Goal: Task Accomplishment & Management: Use online tool/utility

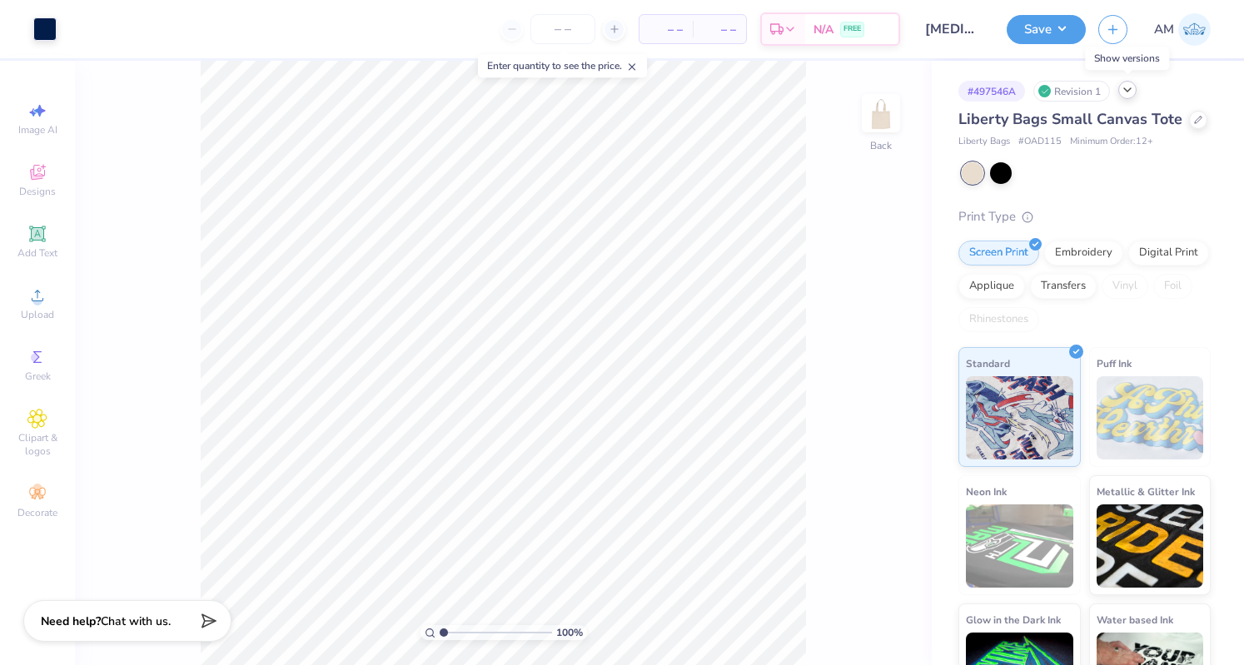
click at [1132, 96] on div at bounding box center [1127, 90] width 18 height 18
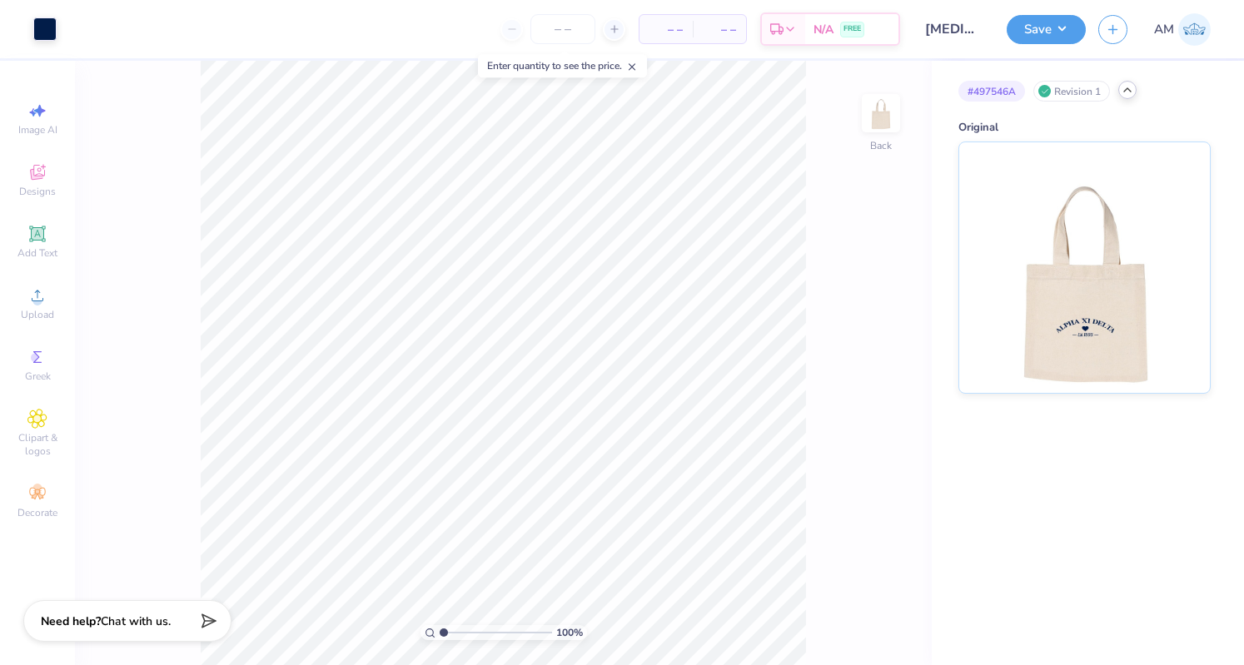
click at [1130, 88] on icon at bounding box center [1126, 89] width 13 height 13
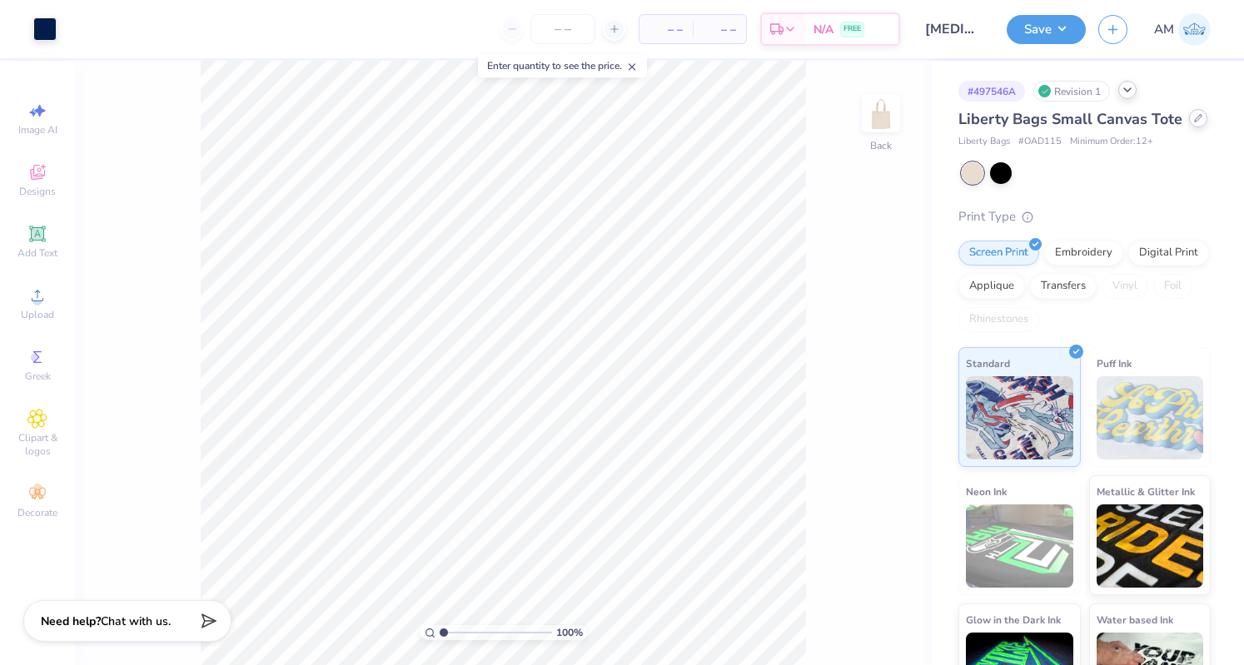
click at [1194, 122] on icon at bounding box center [1198, 118] width 8 height 8
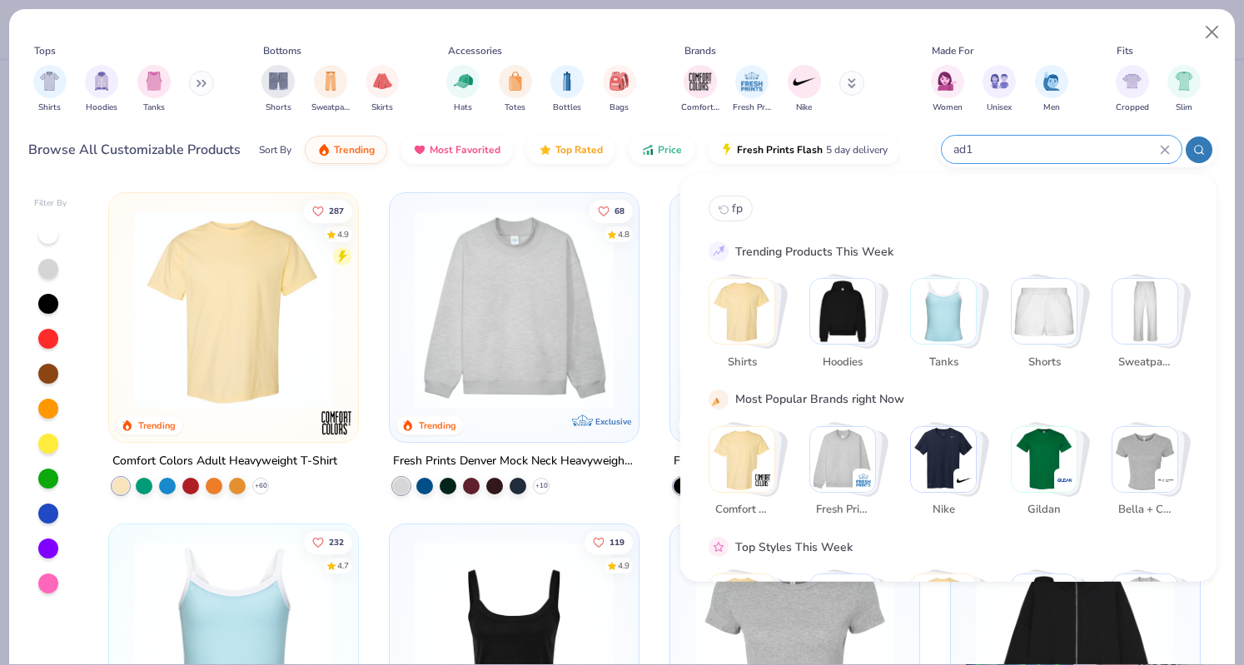
click at [1011, 146] on input "ad1" at bounding box center [1055, 149] width 208 height 19
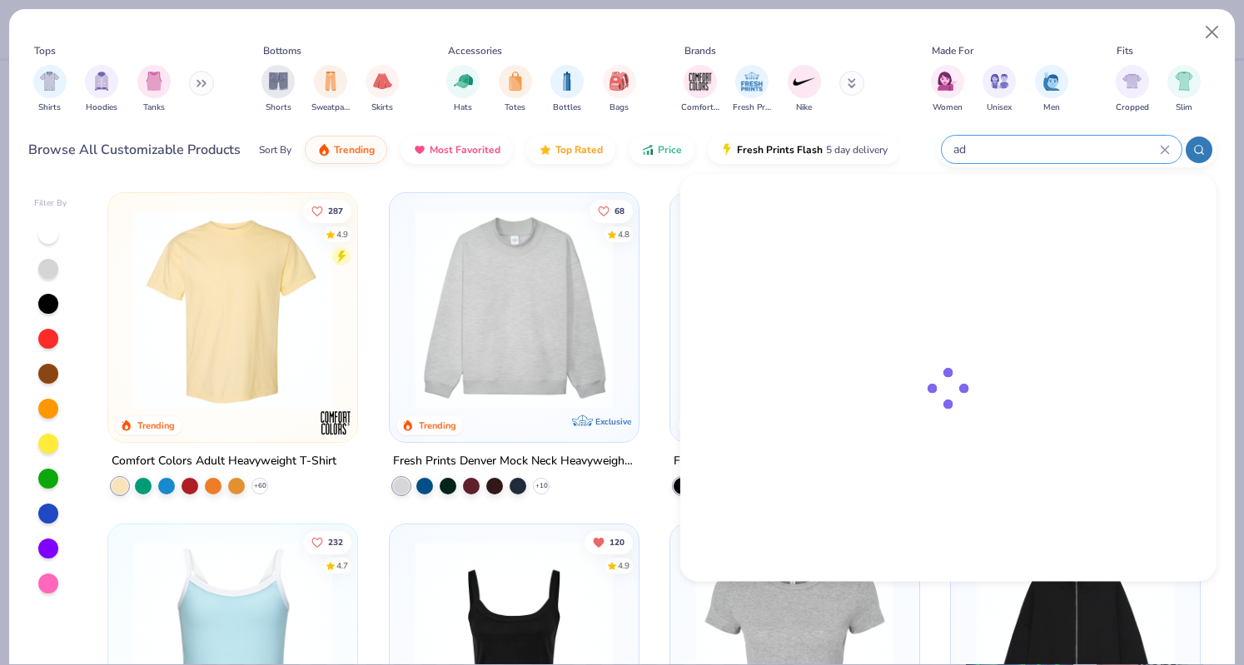
type input "a"
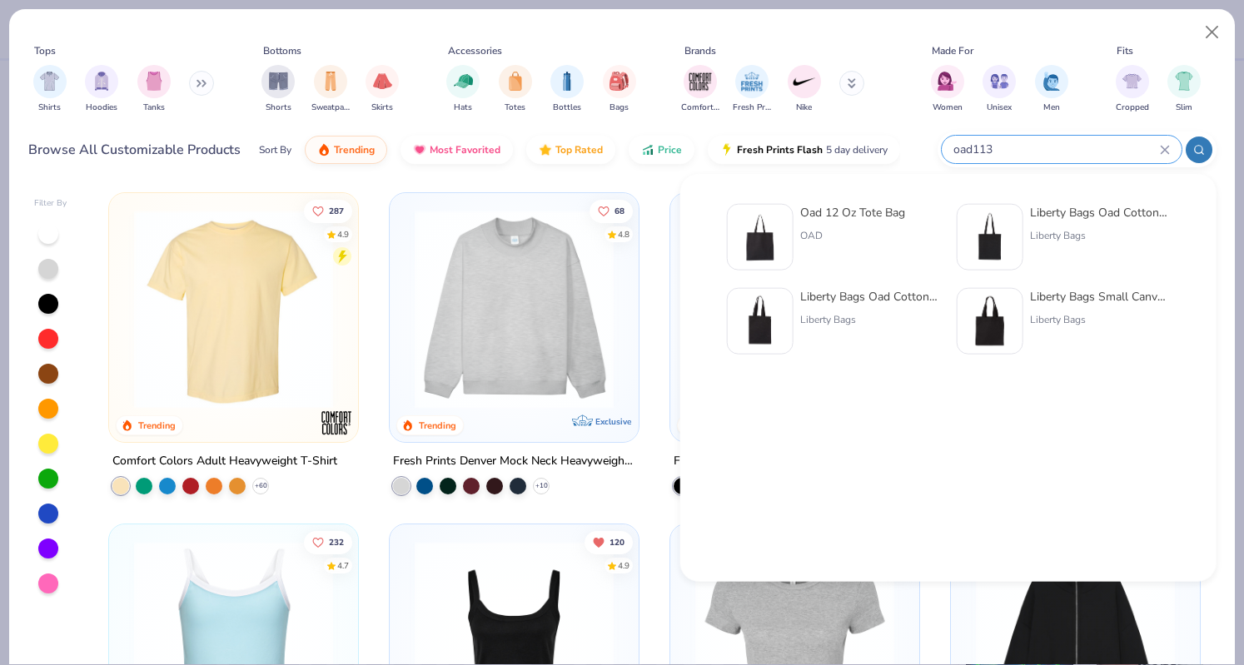
type input "oad113"
click at [781, 222] on img at bounding box center [760, 237] width 52 height 52
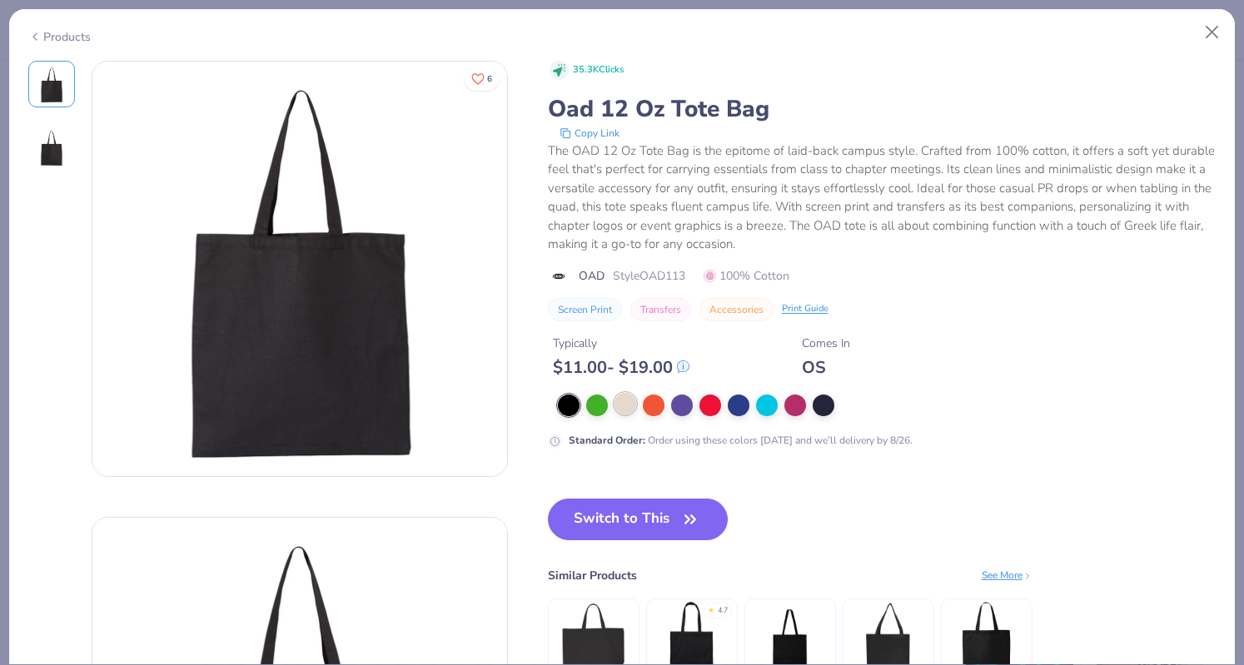
click at [618, 412] on div at bounding box center [625, 404] width 22 height 22
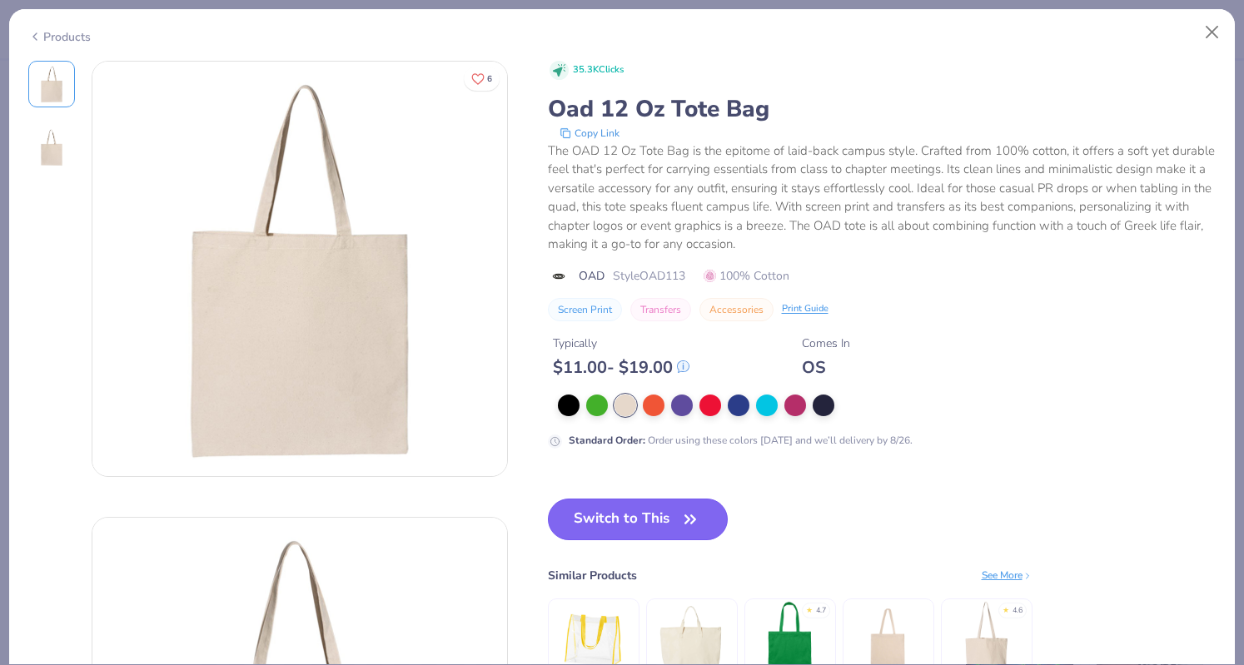
click at [629, 524] on button "Switch to This" at bounding box center [638, 520] width 181 height 42
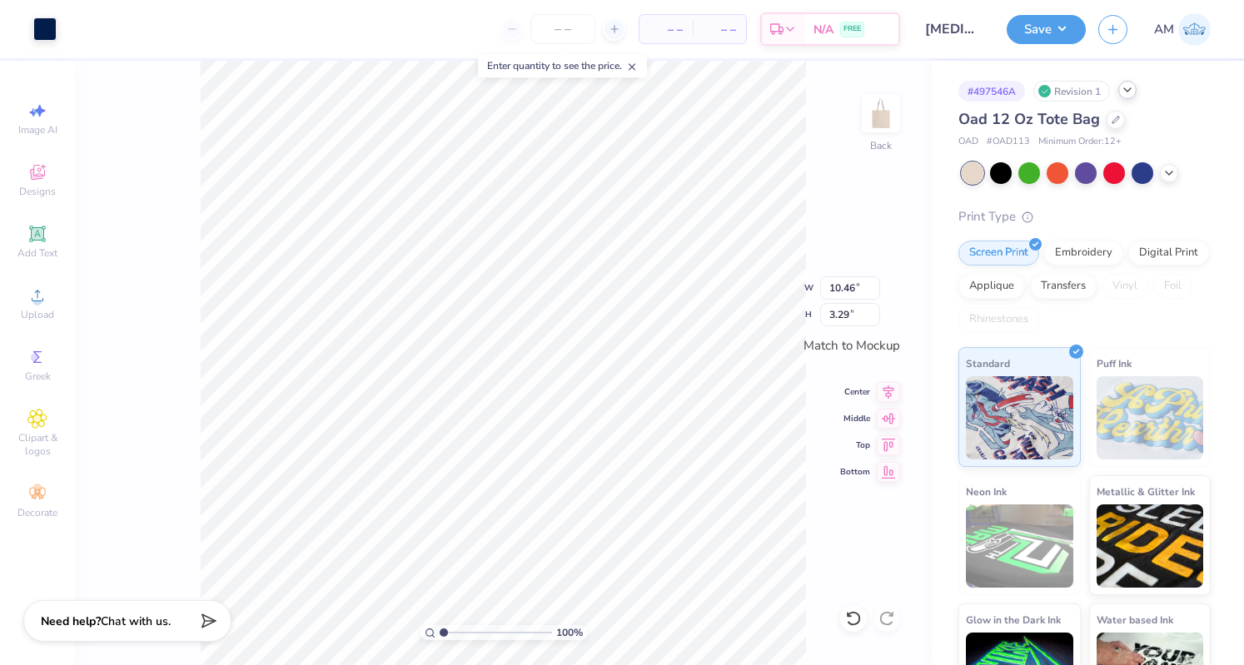
type input "10.46"
type input "3.29"
type input "10.64"
type input "3.35"
type input "10.80"
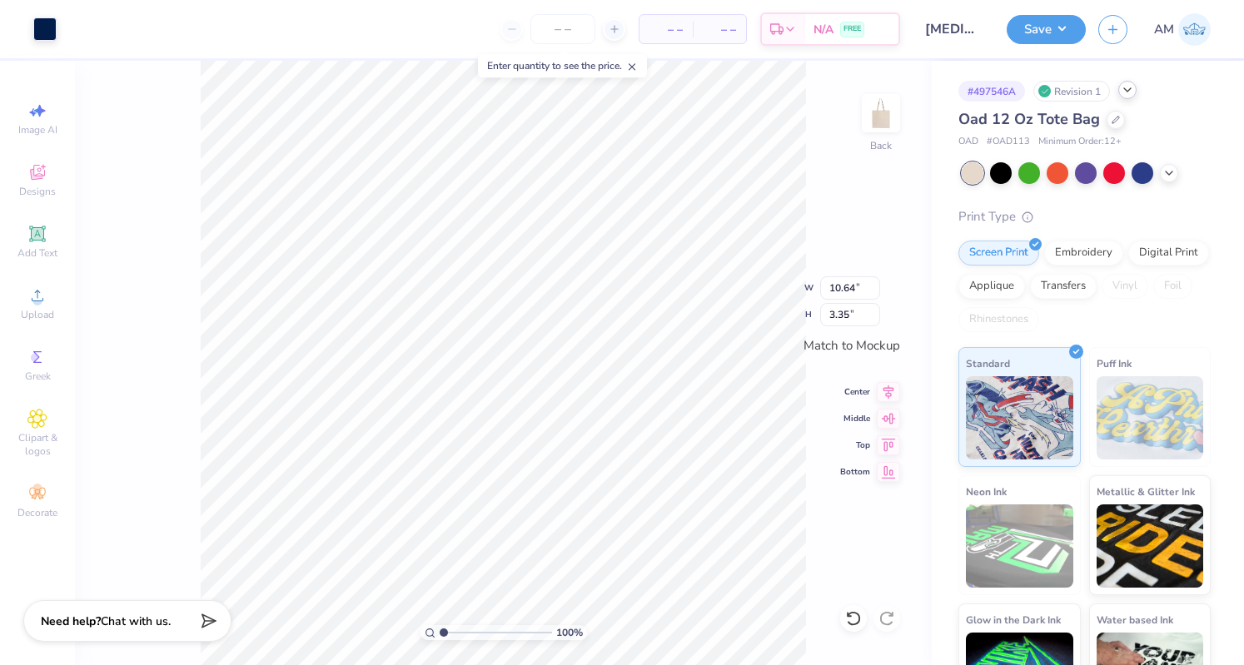
type input "3.40"
click at [894, 389] on icon at bounding box center [888, 390] width 23 height 20
click at [1057, 31] on button "Save" at bounding box center [1045, 26] width 79 height 29
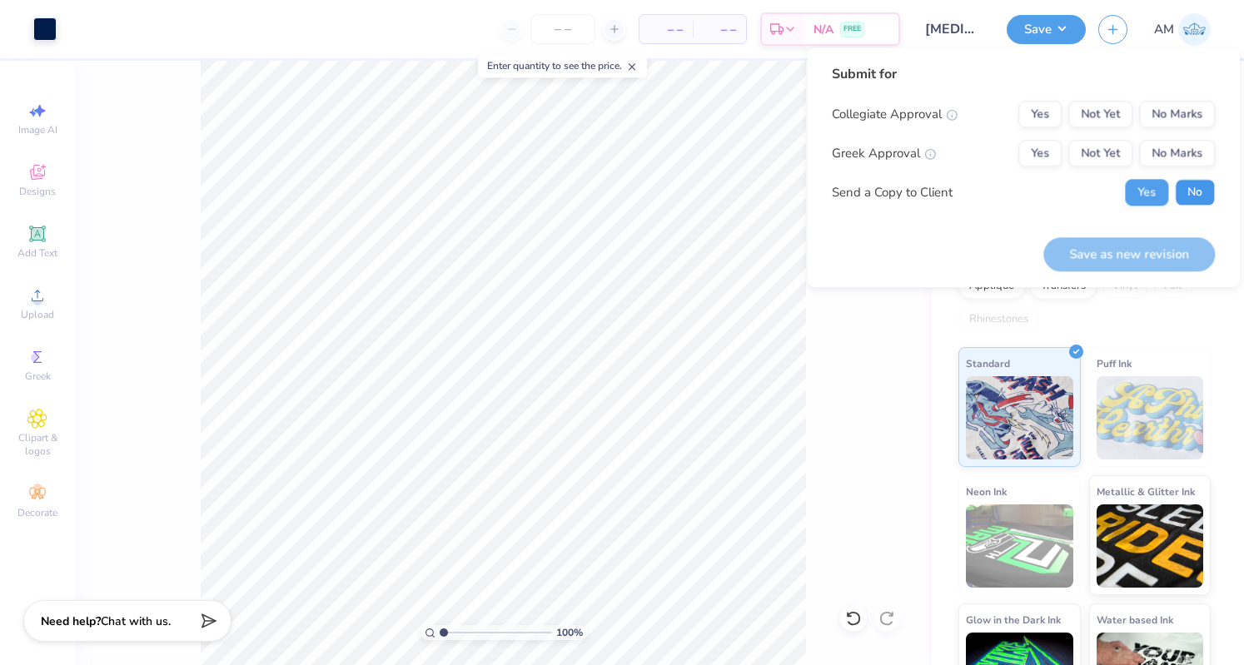
click at [1195, 199] on button "No" at bounding box center [1195, 192] width 40 height 27
click at [1100, 160] on button "Not Yet" at bounding box center [1100, 153] width 64 height 27
click at [1182, 106] on button "No Marks" at bounding box center [1177, 114] width 76 height 27
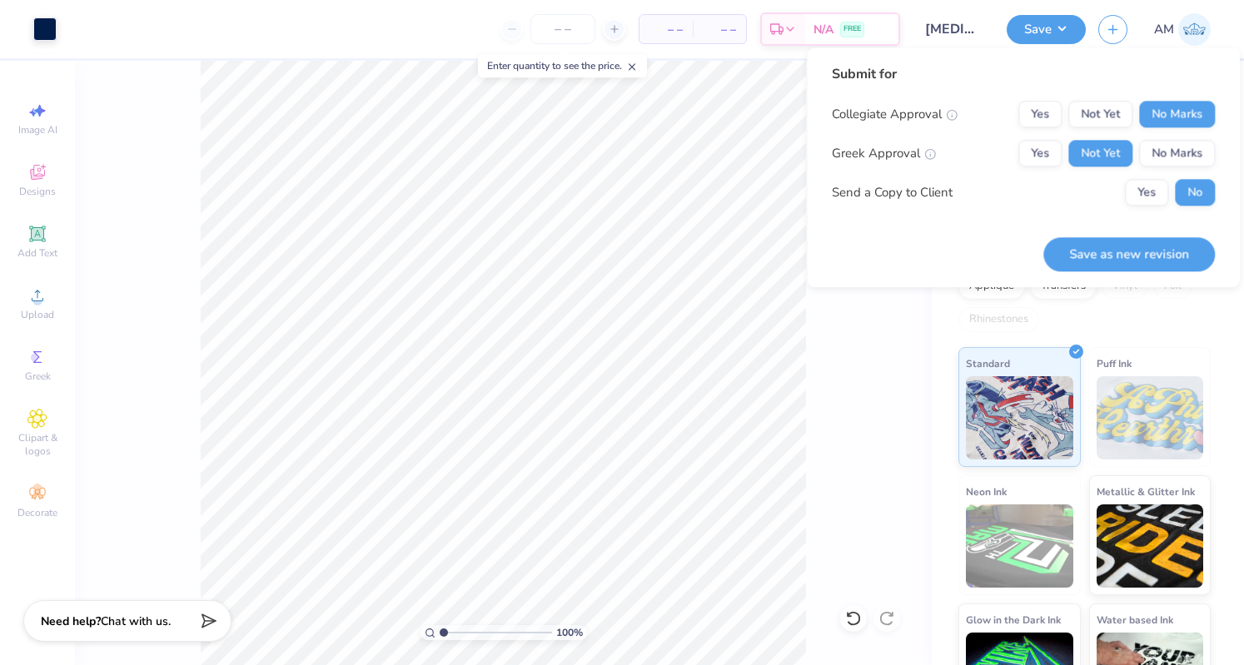
click at [1090, 271] on div "Submit for Collegiate Approval Yes Not Yet No Marks Greek Approval Yes Not Yet …" at bounding box center [1023, 167] width 433 height 240
click at [1115, 247] on button "Save as new revision" at bounding box center [1128, 254] width 171 height 34
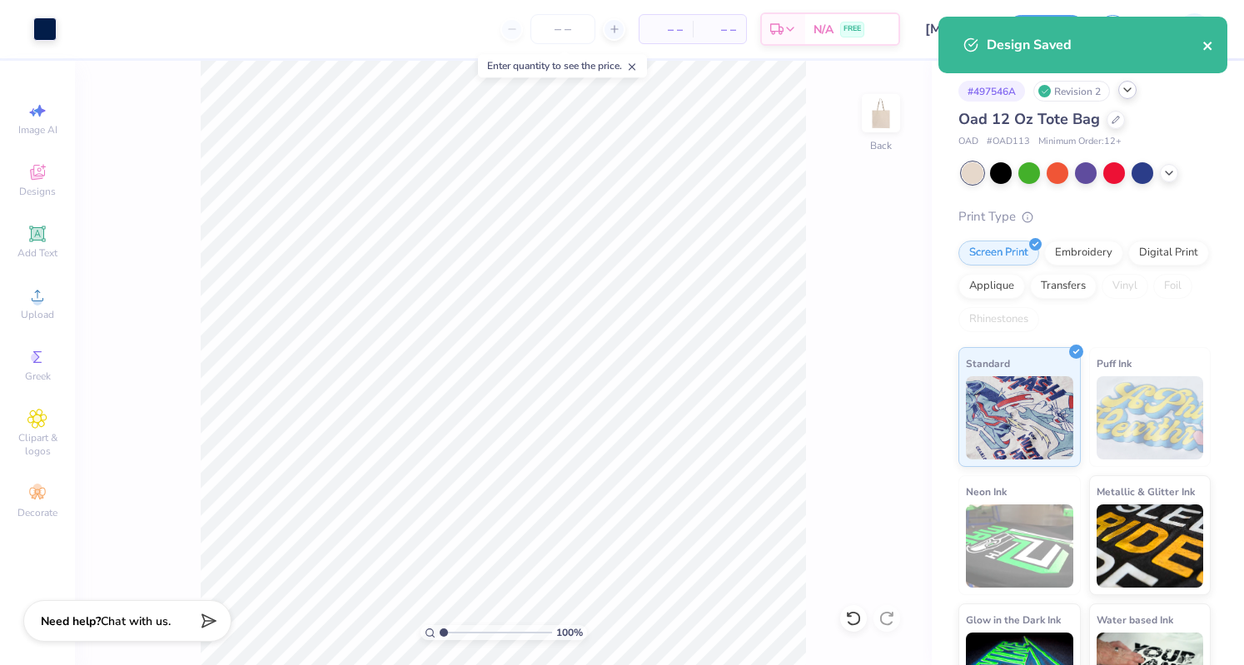
click at [1204, 44] on icon "close" at bounding box center [1208, 45] width 12 height 13
